Goal: Information Seeking & Learning: Learn about a topic

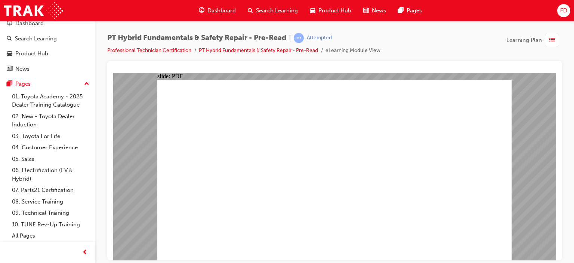
drag, startPoint x: 571, startPoint y: 9, endPoint x: 564, endPoint y: 10, distance: 6.8
click at [564, 10] on div "Dashboard Search Learning Product Hub News Pages FD" at bounding box center [287, 10] width 574 height 21
click at [564, 10] on span "FD" at bounding box center [563, 10] width 7 height 9
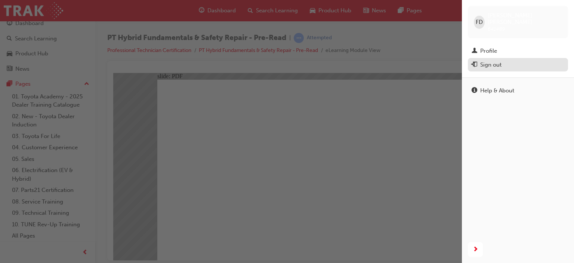
click at [492, 61] on div "Sign out" at bounding box center [490, 65] width 21 height 9
